Goal: Check status: Check status

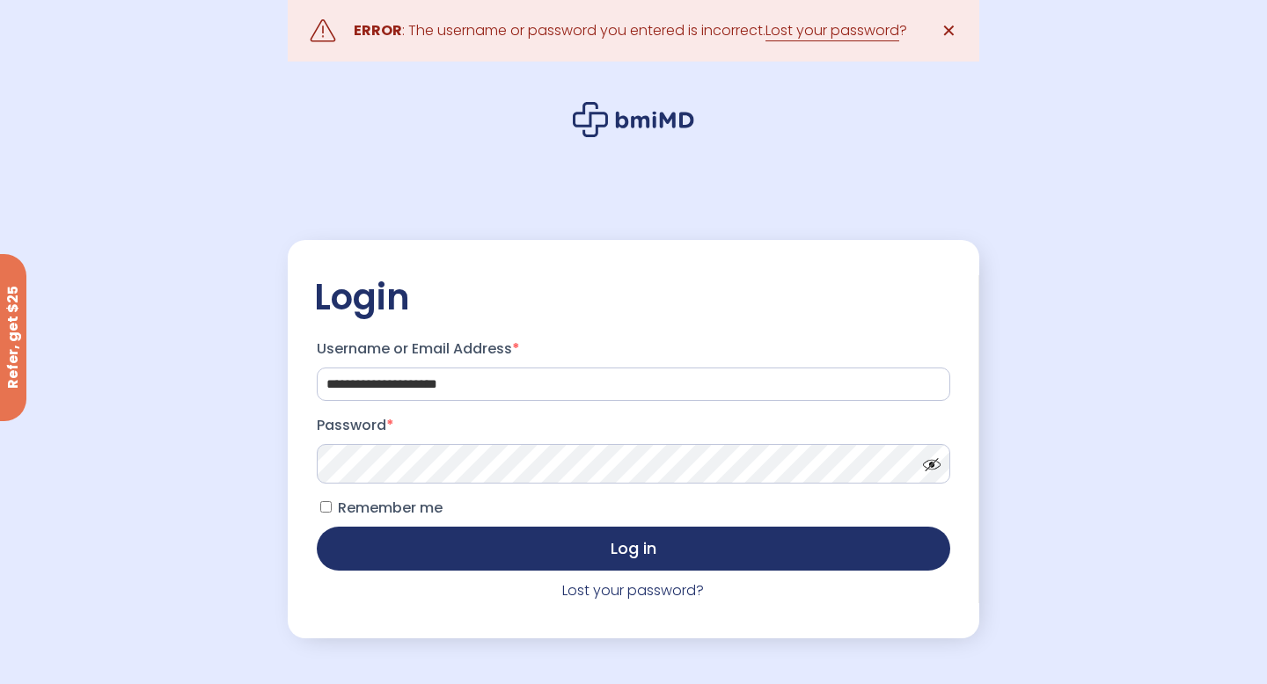
click at [317, 527] on button "Log in" at bounding box center [633, 549] width 633 height 44
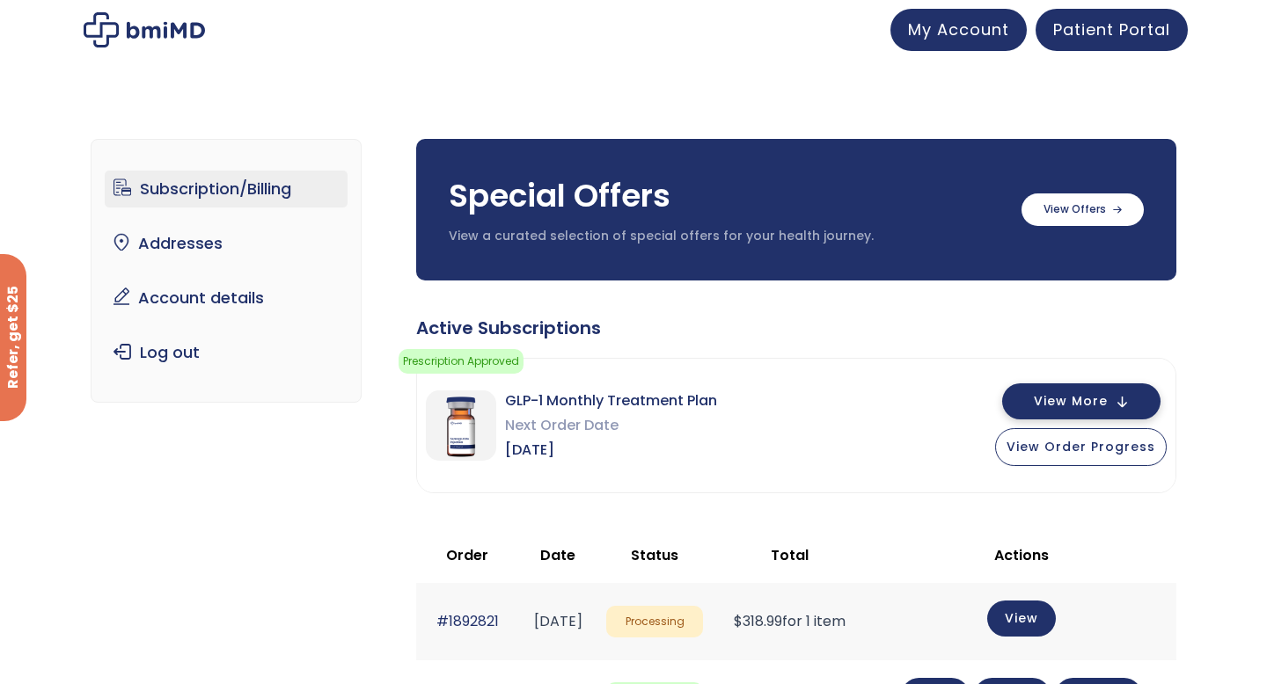
click at [1042, 402] on span "View More" at bounding box center [1071, 401] width 74 height 11
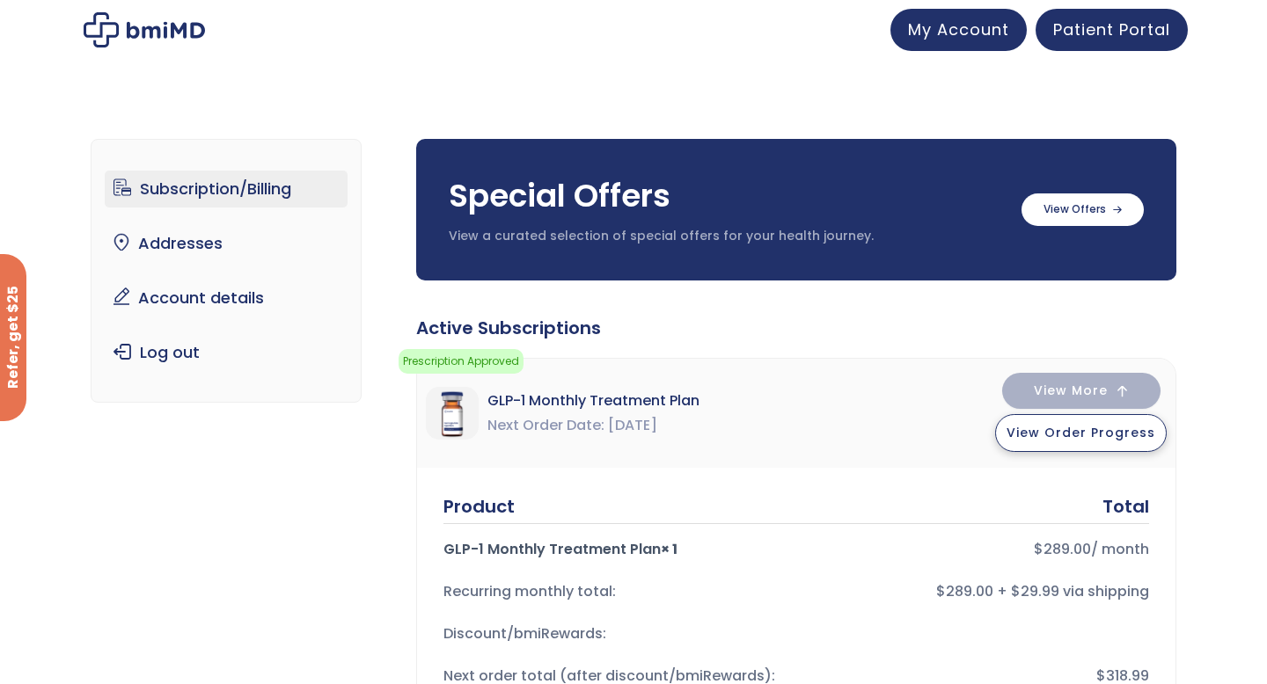
click at [1068, 436] on span "View Order Progress" at bounding box center [1080, 433] width 149 height 18
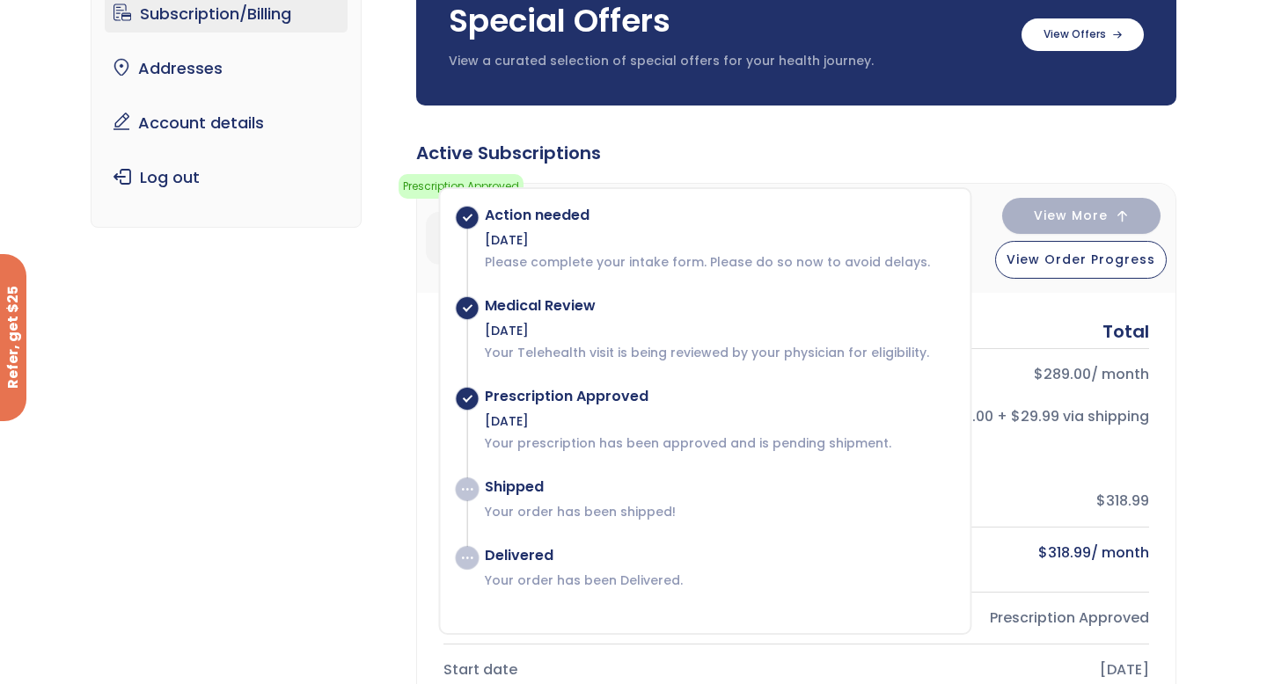
scroll to position [178, 0]
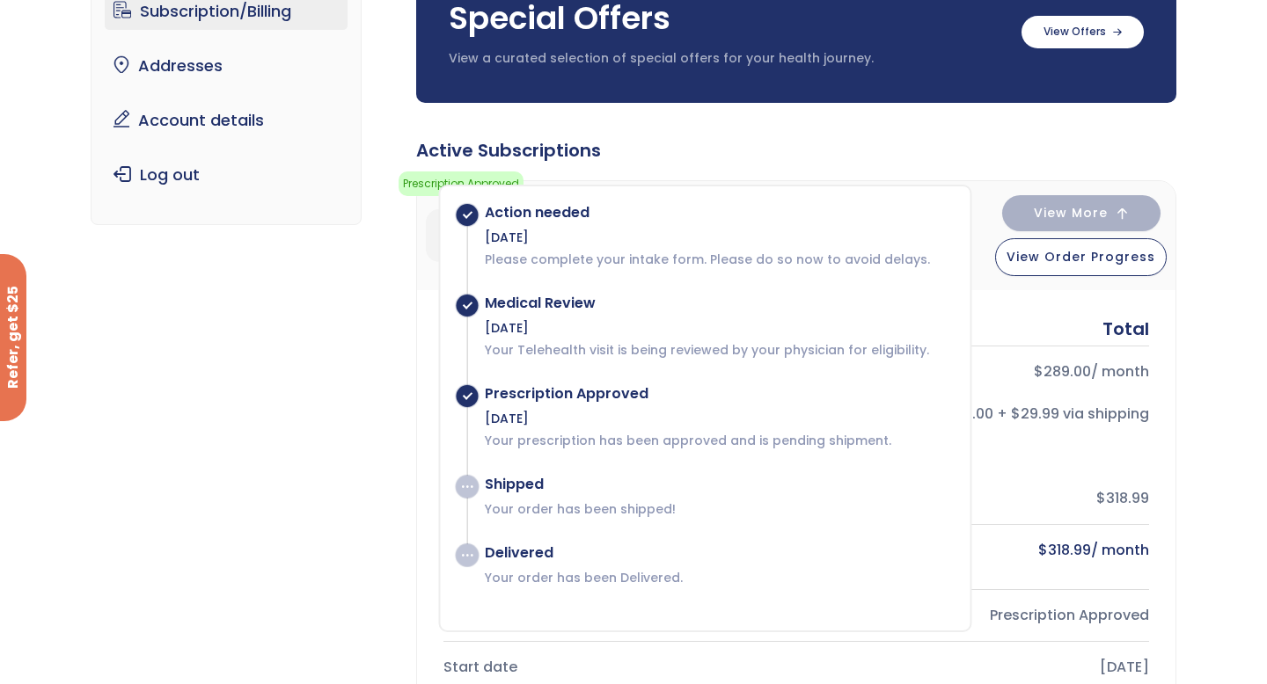
click at [1004, 471] on div "Discount/bmiRewards:" at bounding box center [796, 456] width 706 height 42
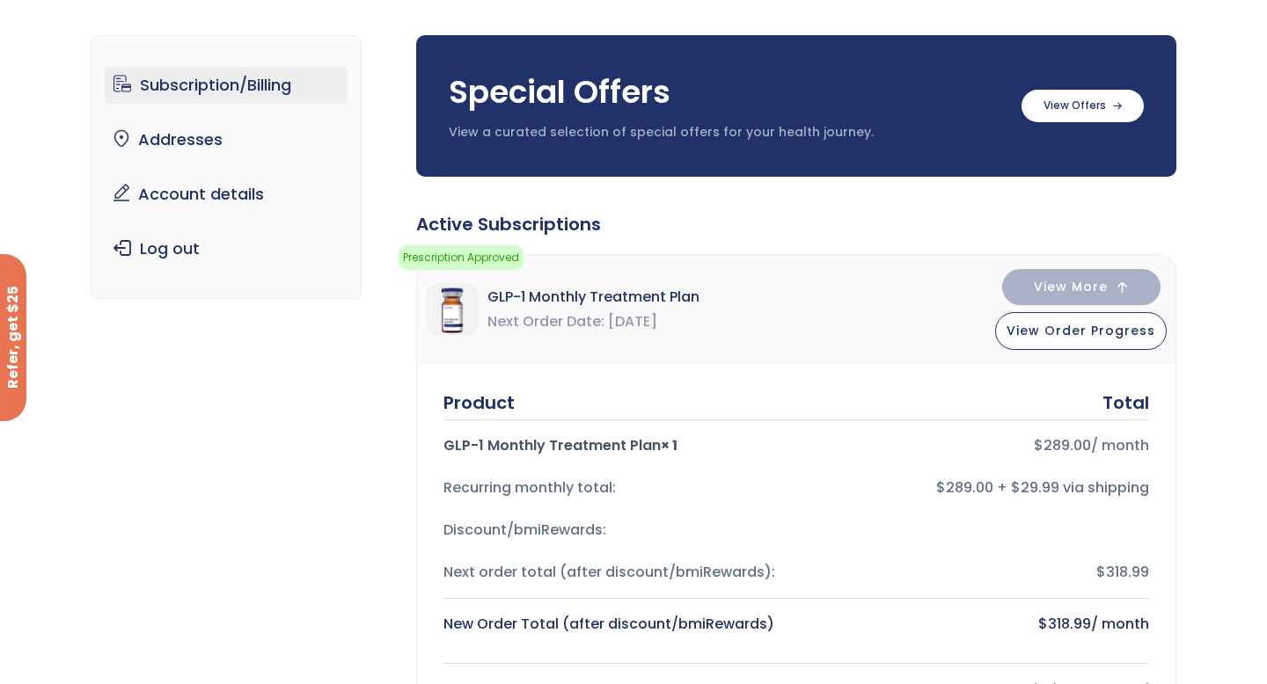
scroll to position [96, 0]
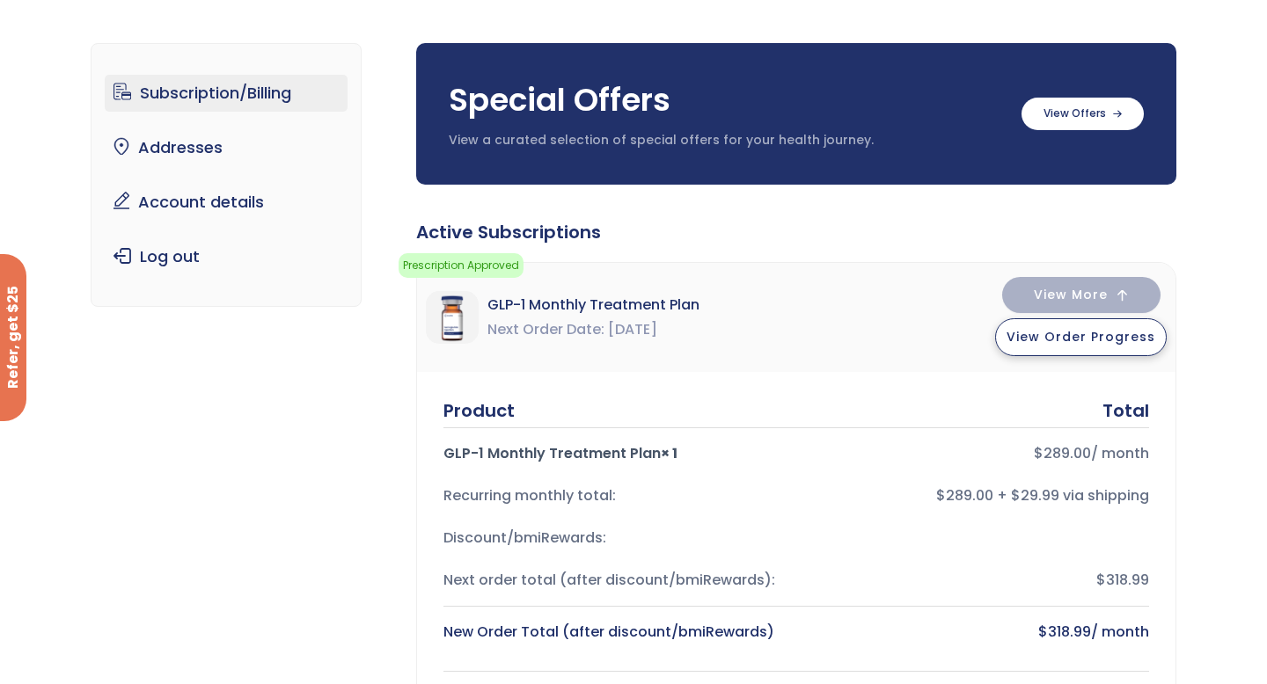
click at [1052, 333] on span "View Order Progress" at bounding box center [1080, 337] width 149 height 18
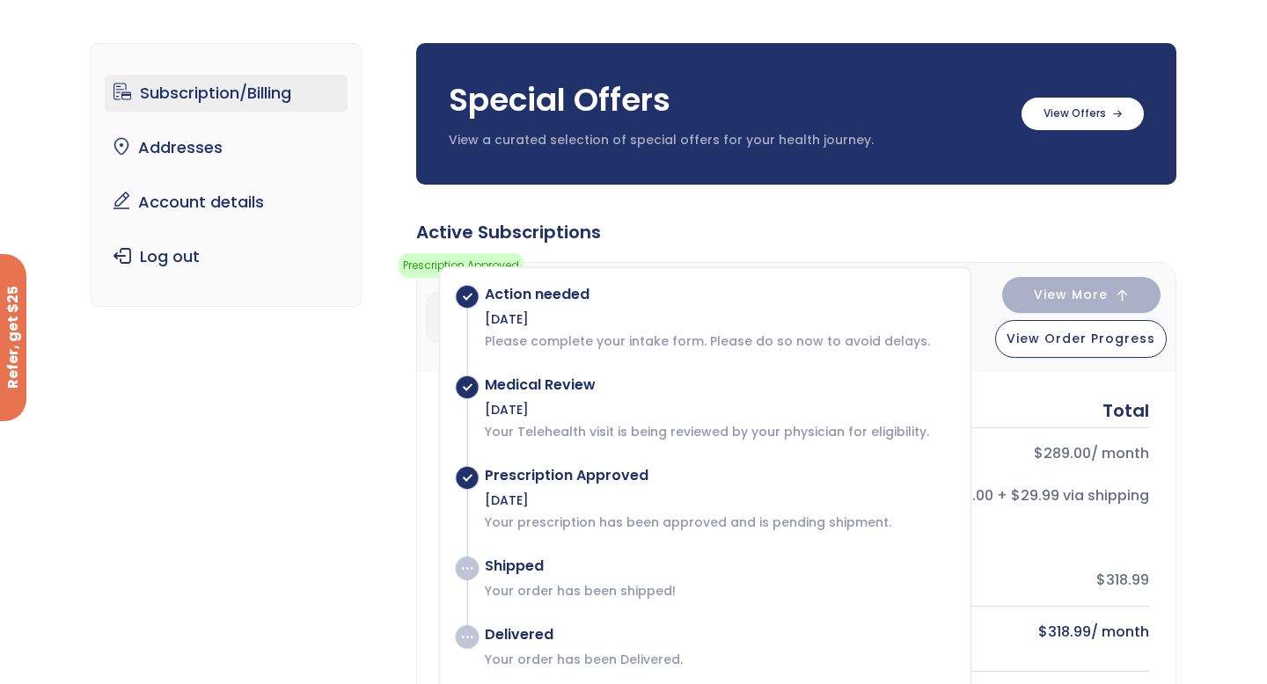
click at [1045, 449] on bdi "$ 289.00" at bounding box center [1062, 453] width 57 height 20
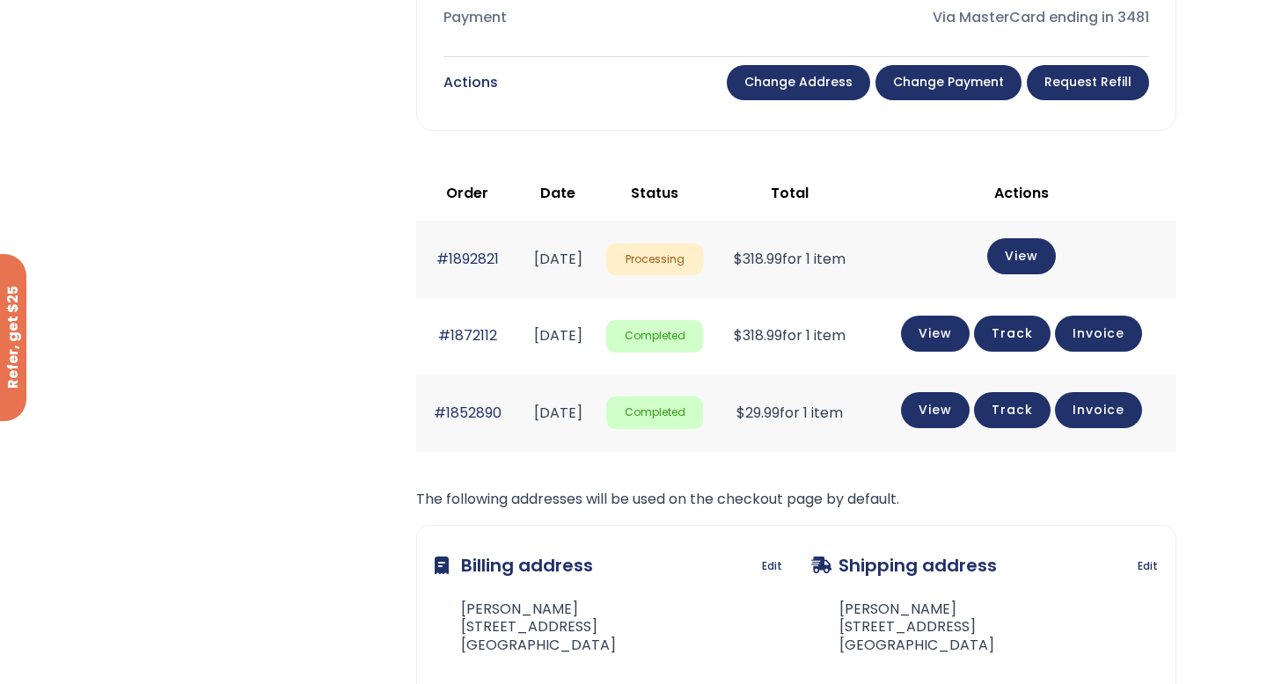
scroll to position [983, 0]
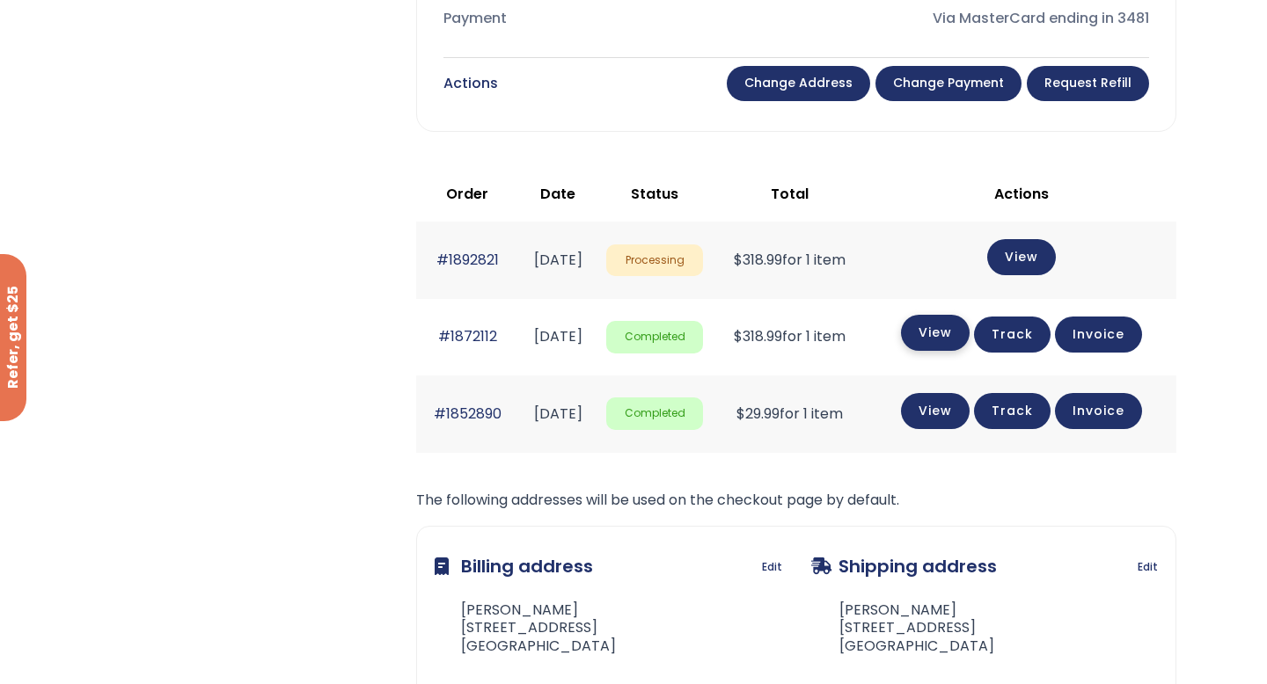
click at [954, 340] on link "View" at bounding box center [935, 333] width 69 height 36
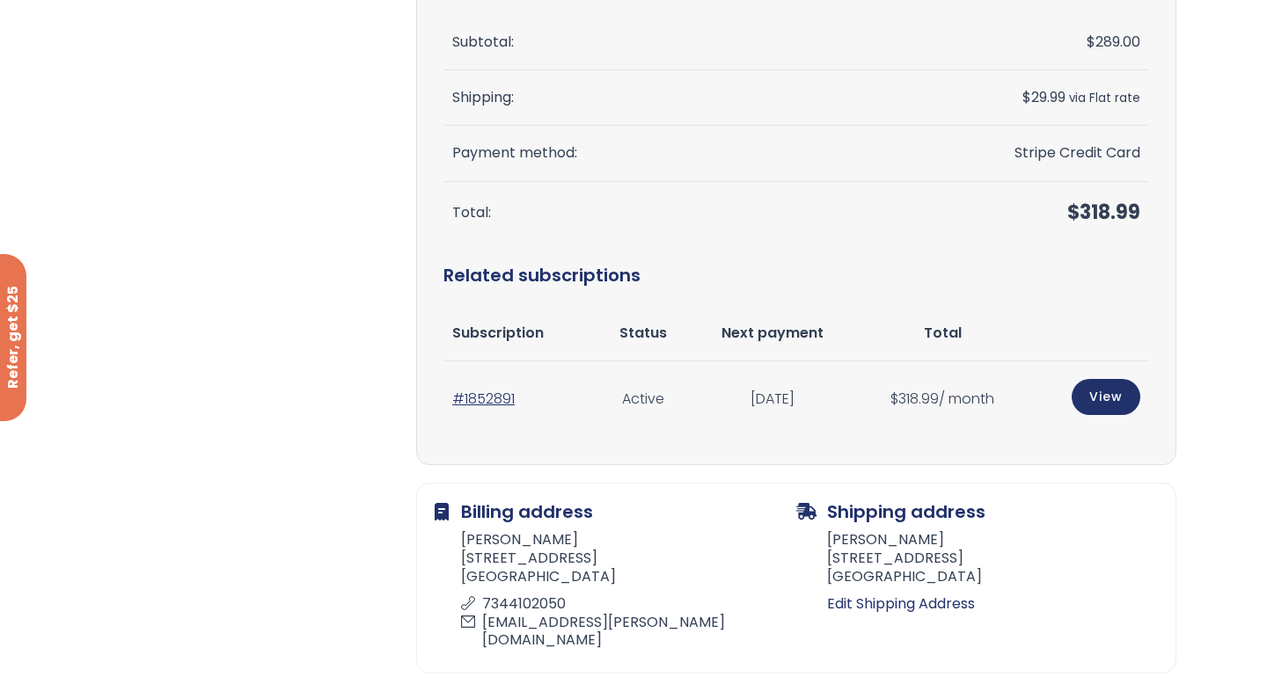
scroll to position [455, 0]
click at [1105, 384] on link "View" at bounding box center [1106, 395] width 69 height 36
click at [1108, 399] on link "View" at bounding box center [1106, 395] width 69 height 36
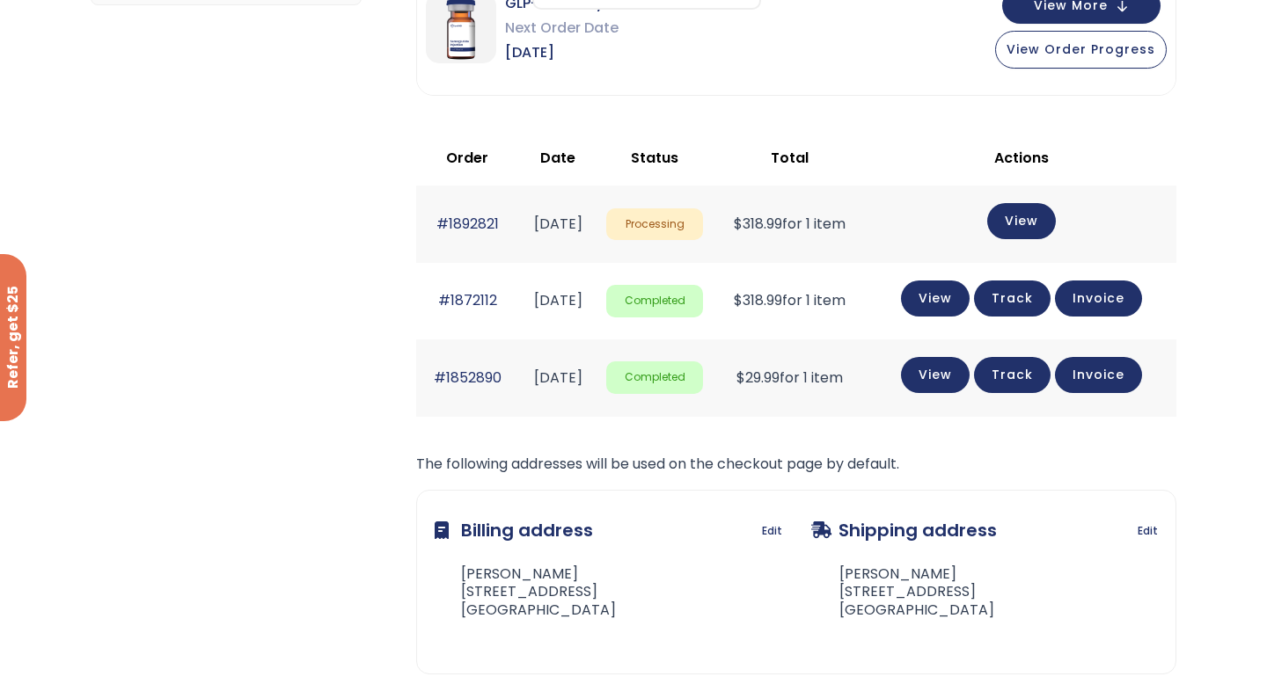
scroll to position [397, 0]
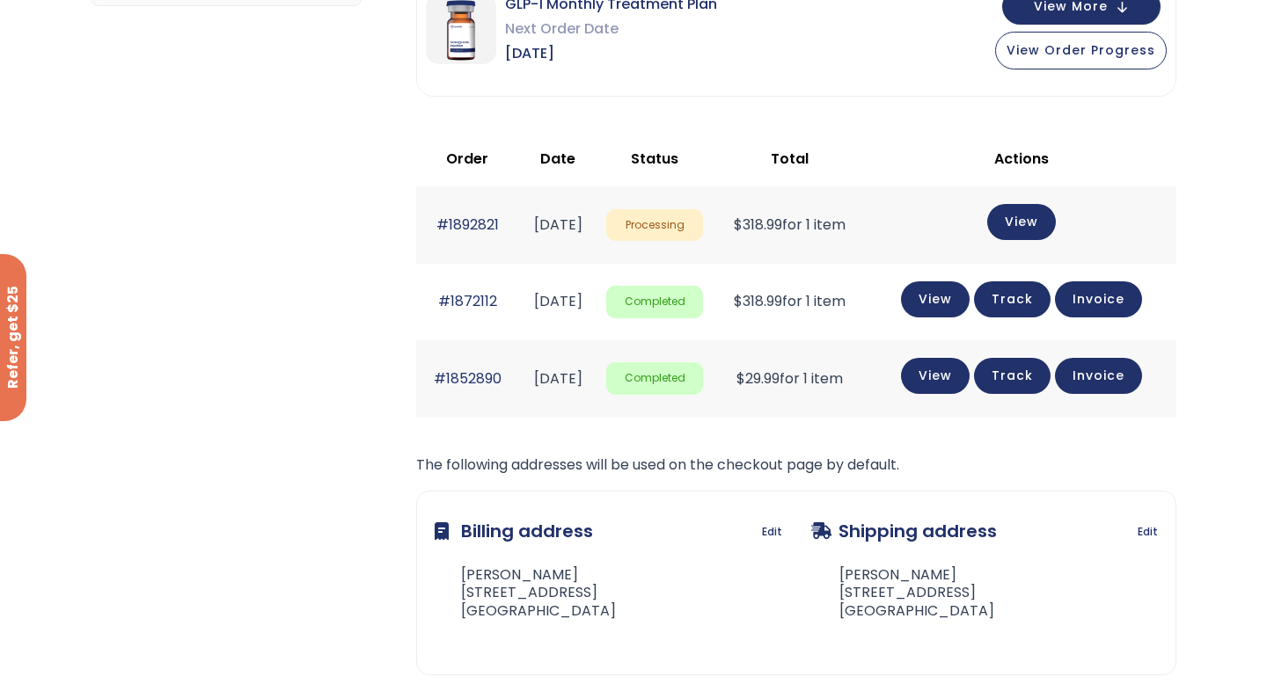
click at [1024, 304] on link "Track" at bounding box center [1012, 300] width 77 height 36
click at [963, 303] on link "View" at bounding box center [935, 298] width 69 height 36
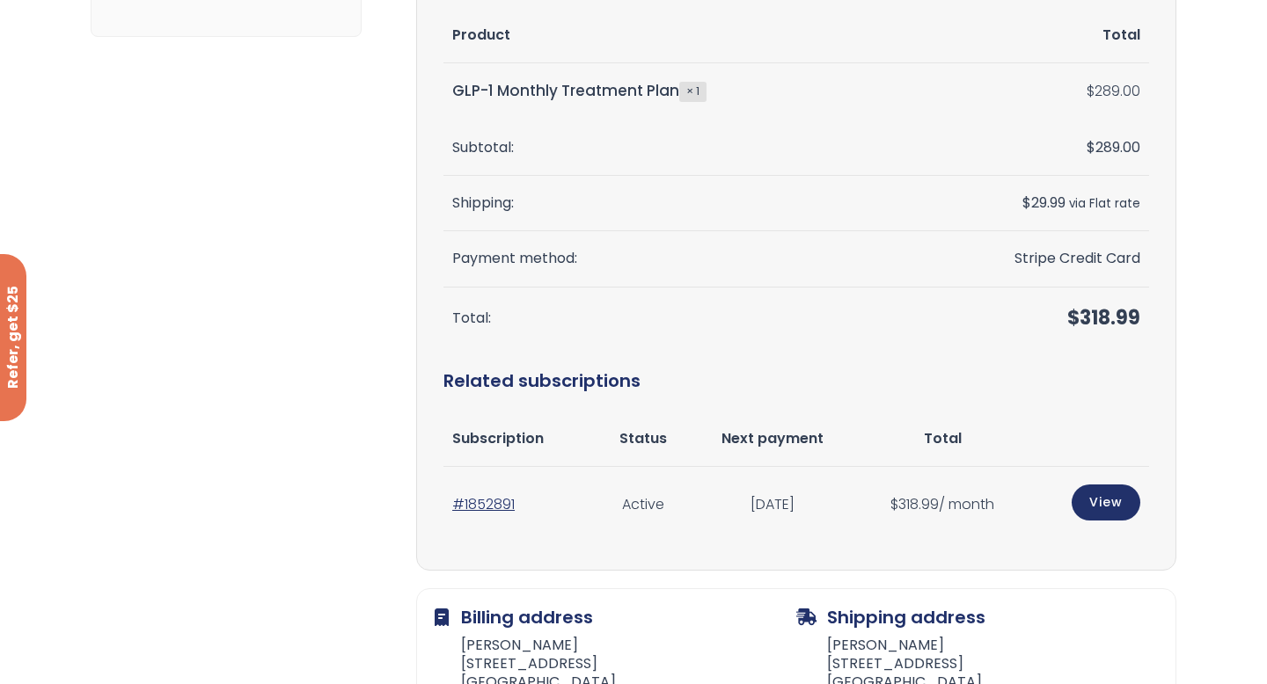
scroll to position [357, 0]
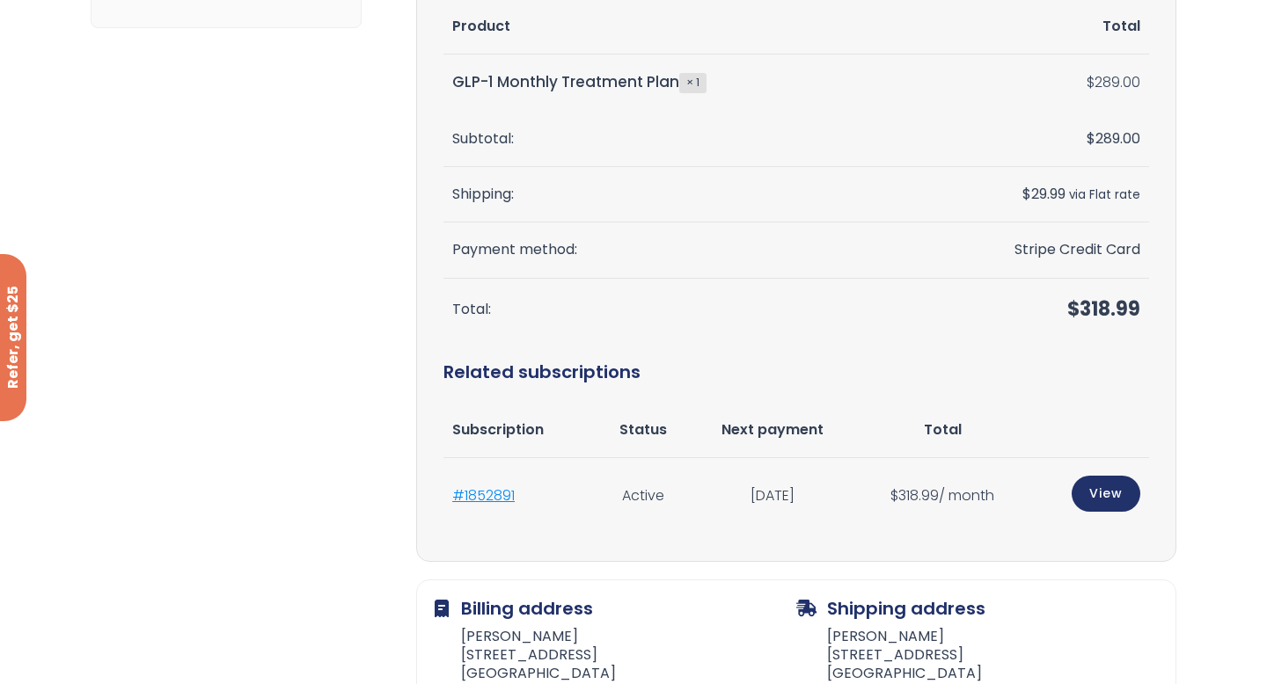
click at [503, 499] on link "#1852891" at bounding box center [483, 496] width 62 height 20
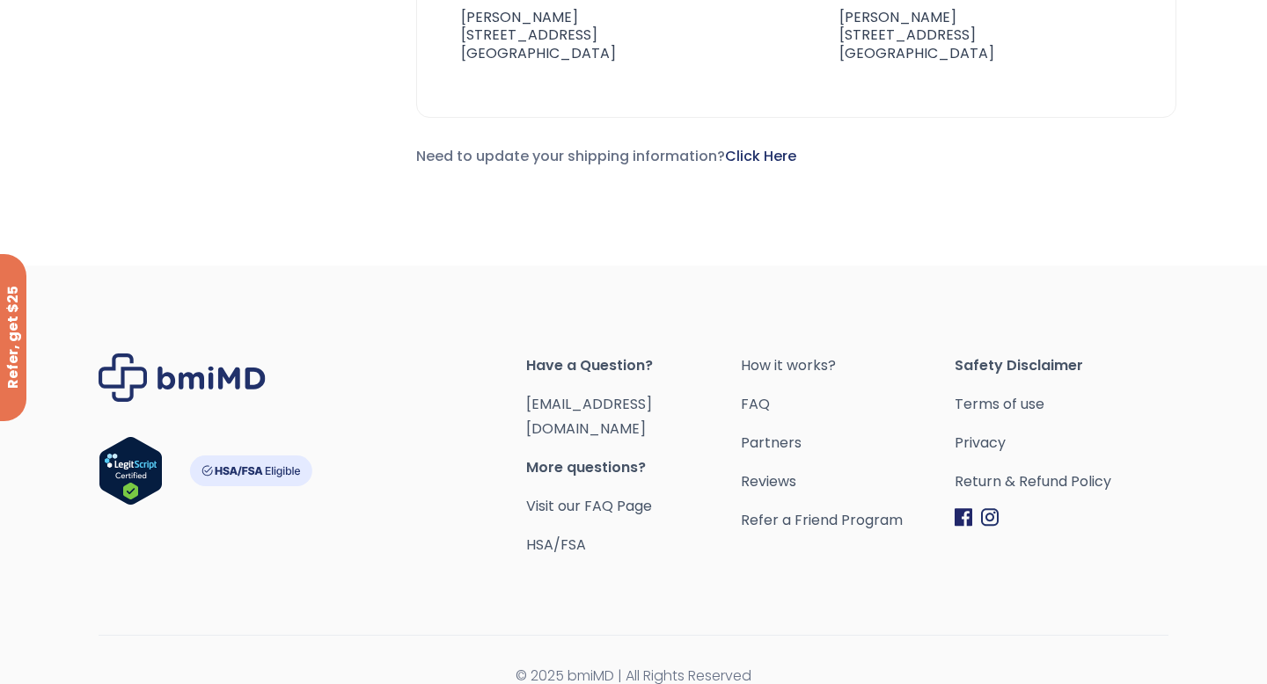
scroll to position [954, 0]
click at [611, 497] on link "Visit our FAQ Page" at bounding box center [589, 507] width 126 height 20
